Goal: Task Accomplishment & Management: Use online tool/utility

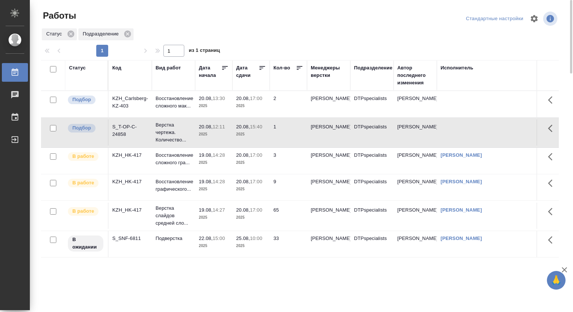
click at [275, 34] on div "Статус Подразделение" at bounding box center [300, 34] width 518 height 13
click at [191, 96] on p "Восстановление сложного мак..." at bounding box center [174, 102] width 36 height 15
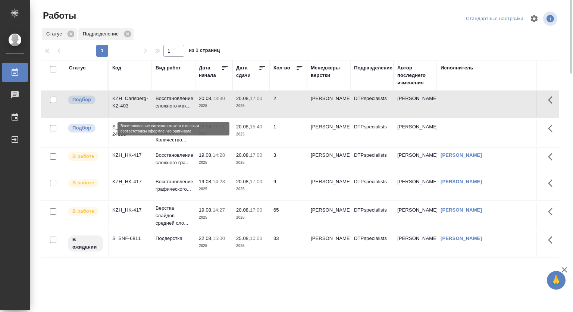
click at [191, 96] on p "Восстановление сложного мак..." at bounding box center [174, 102] width 36 height 15
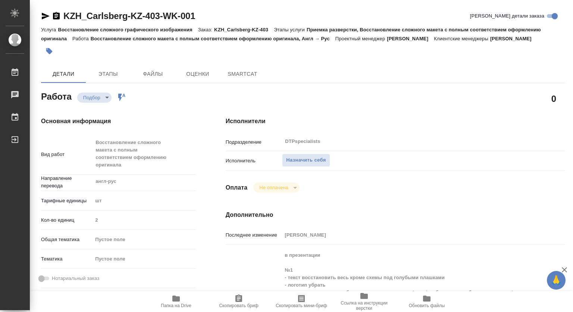
type textarea "x"
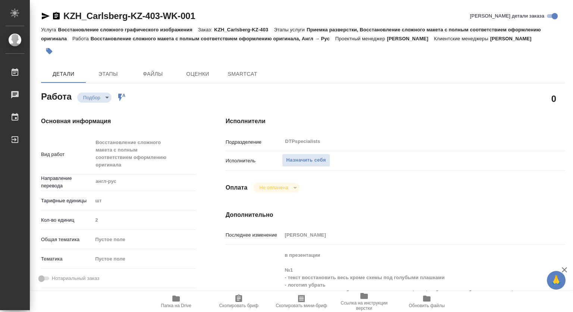
type textarea "x"
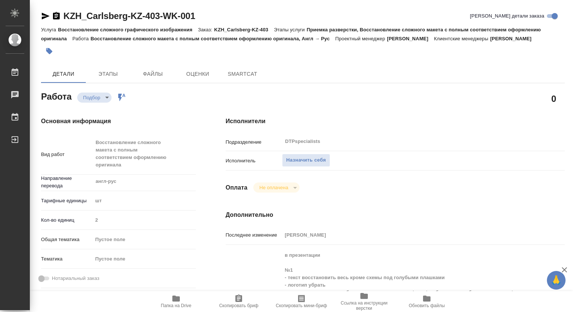
type textarea "x"
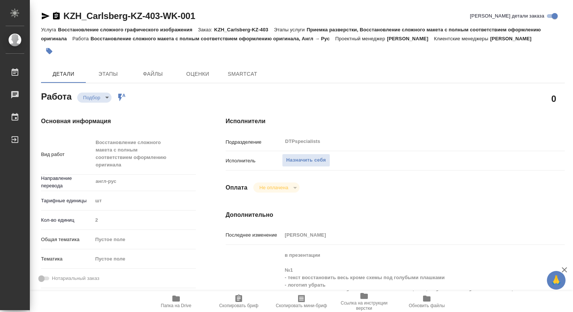
type textarea "x"
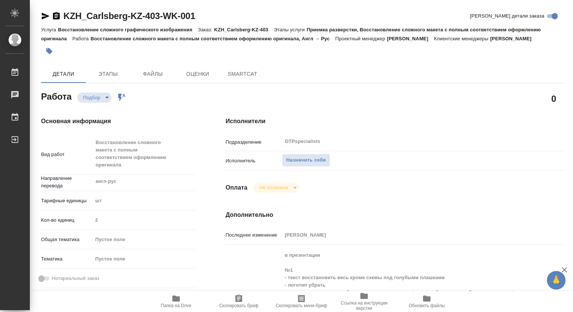
type textarea "x"
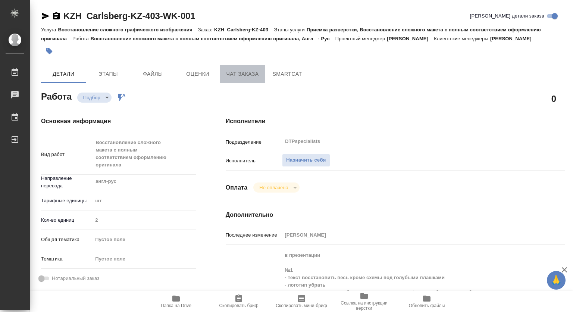
click at [252, 69] on span "Чат заказа" at bounding box center [243, 73] width 36 height 9
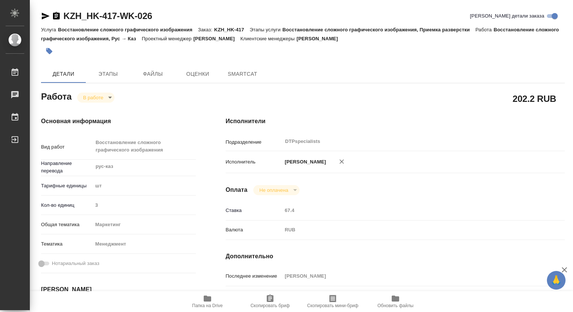
type textarea "x"
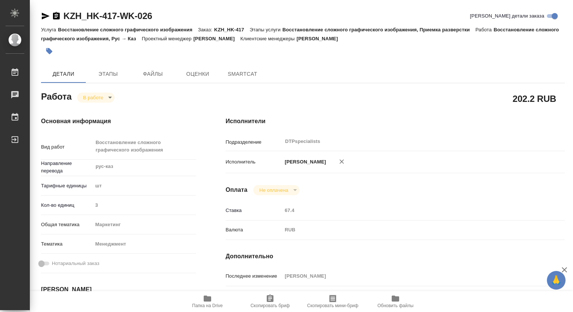
type textarea "x"
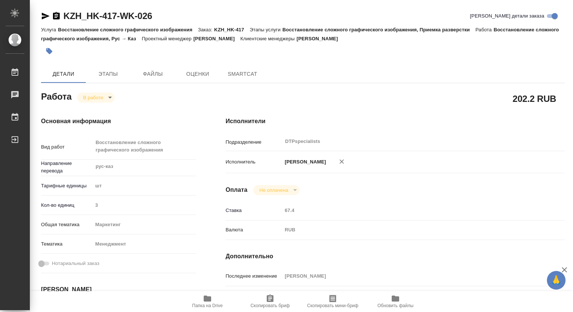
type textarea "x"
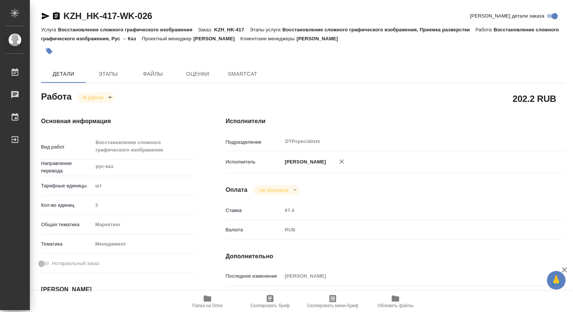
type textarea "x"
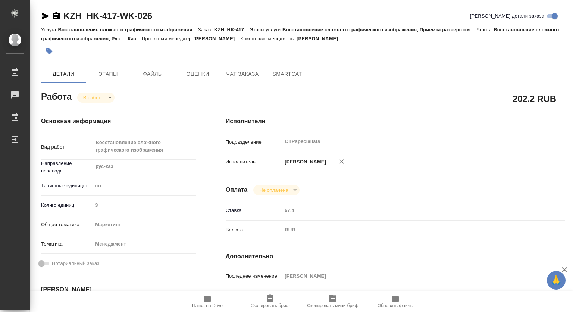
type textarea "x"
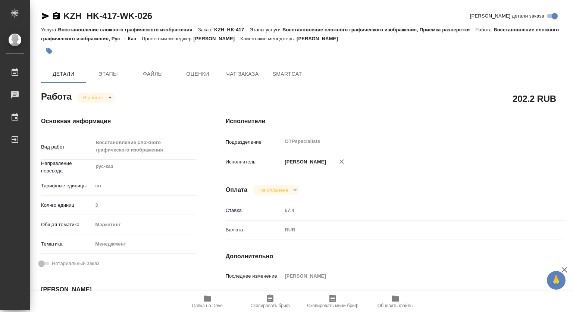
type textarea "x"
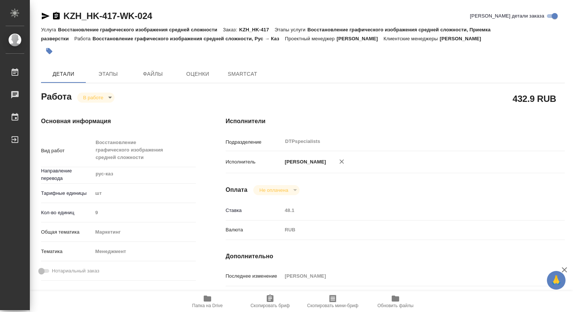
type textarea "x"
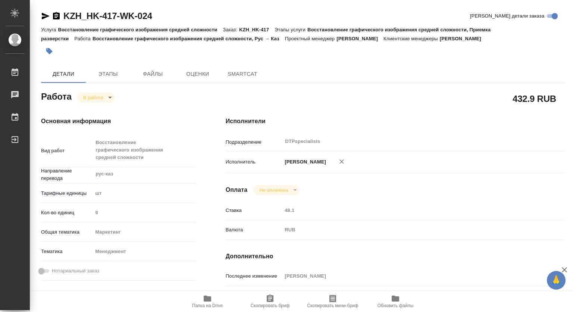
type textarea "x"
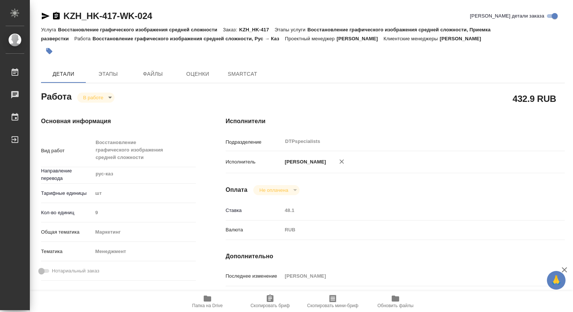
type textarea "x"
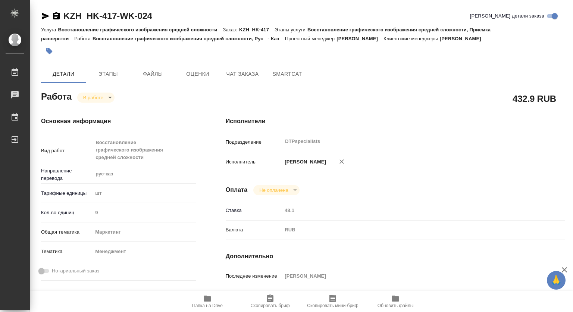
type textarea "x"
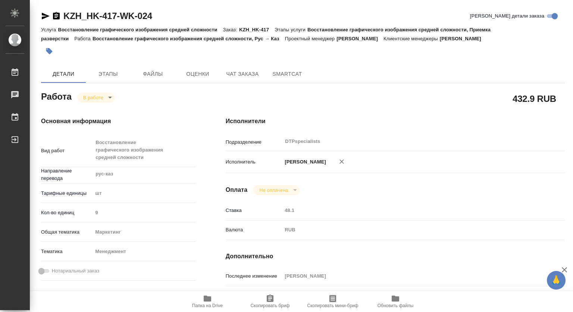
type textarea "x"
